Goal: Obtain resource: Obtain resource

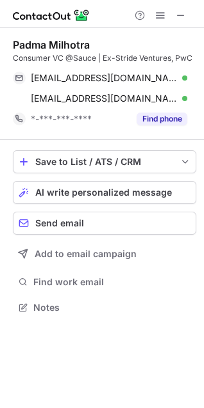
scroll to position [298, 204]
click at [183, 15] on span at bounding box center [180, 15] width 10 height 10
click at [177, 19] on span at bounding box center [180, 15] width 10 height 10
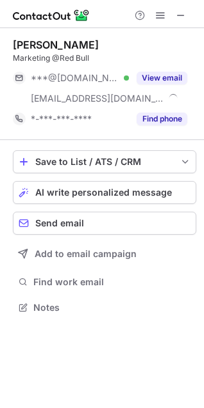
scroll to position [298, 204]
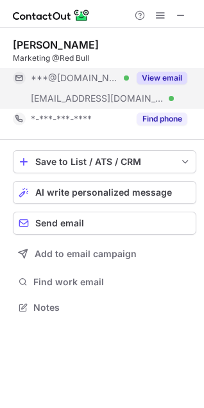
click at [161, 78] on button "View email" at bounding box center [161, 78] width 51 height 13
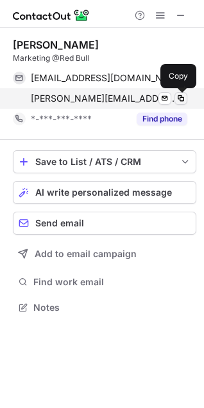
click at [182, 98] on span at bounding box center [180, 98] width 10 height 10
click at [181, 101] on span at bounding box center [180, 98] width 10 height 10
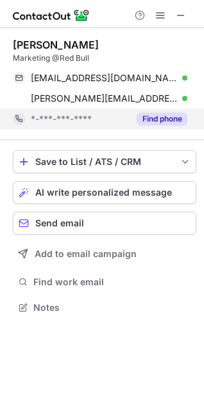
click at [163, 120] on button "Find phone" at bounding box center [161, 119] width 51 height 13
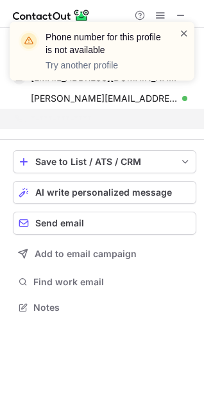
click at [181, 33] on span at bounding box center [184, 33] width 10 height 13
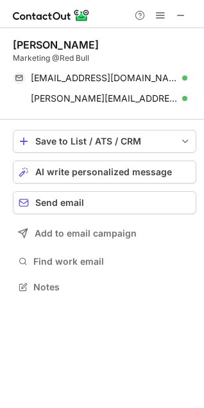
scroll to position [278, 204]
click at [179, 14] on div "Phone number for this profile is not available Try another profile" at bounding box center [101, 22] width 205 height 26
click at [179, 14] on span at bounding box center [180, 15] width 10 height 10
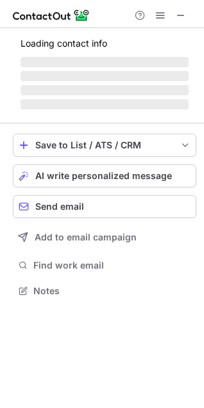
scroll to position [298, 204]
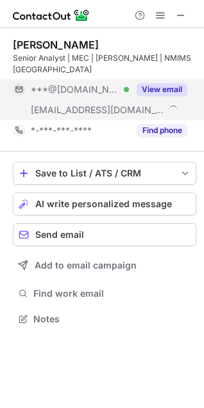
click at [156, 83] on button "View email" at bounding box center [161, 89] width 51 height 13
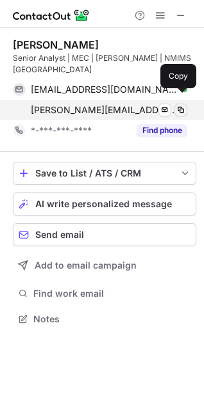
click at [184, 105] on span at bounding box center [180, 110] width 10 height 10
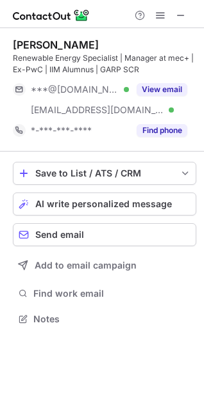
scroll to position [310, 204]
